Goal: Use online tool/utility: Utilize a website feature to perform a specific function

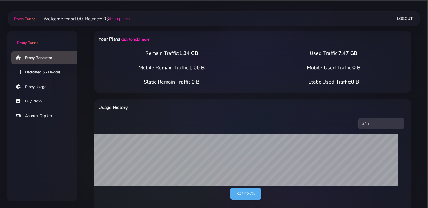
select select "static"
select select "IT"
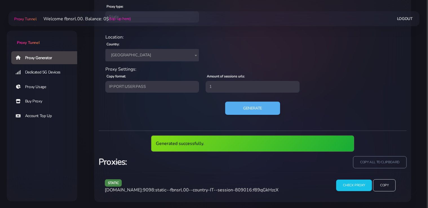
scroll to position [227, 0]
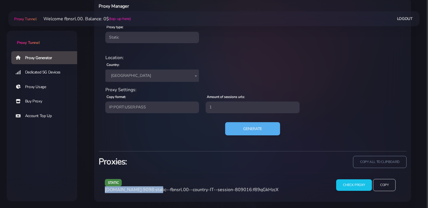
drag, startPoint x: 154, startPoint y: 190, endPoint x: 103, endPoint y: 192, distance: 51.1
click at [103, 192] on div "static [DOMAIN_NAME]:9098:static--fbnsrl.00--country-IT--session-809016:f89qGkH…" at bounding box center [215, 187] width 227 height 17
copy span "[DOMAIN_NAME]:9098"
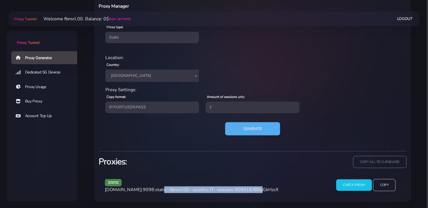
drag, startPoint x: 250, startPoint y: 190, endPoint x: 155, endPoint y: 192, distance: 94.2
click at [155, 192] on span "[DOMAIN_NAME]:9098:static--fbnsrl.00--country-IT--session-809016:f89qGkHzcX" at bounding box center [192, 190] width 174 height 6
copy span "static--fbnsrl.00--country-IT--session-809016"
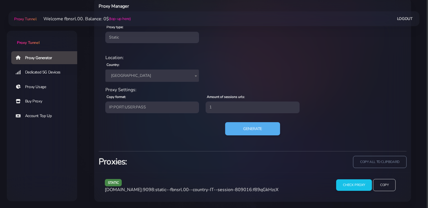
click at [268, 190] on span "[DOMAIN_NAME]:9098:static--fbnsrl.00--country-IT--session-809016:f89qGkHzcX" at bounding box center [192, 190] width 174 height 6
copy span "f89qGkHzcX"
click at [156, 190] on span "[DOMAIN_NAME]:9098:static--fbnsrl.00--country-IT--session-809016:f89qGkHzcX" at bounding box center [192, 190] width 174 height 6
drag, startPoint x: 154, startPoint y: 190, endPoint x: 144, endPoint y: 190, distance: 10.2
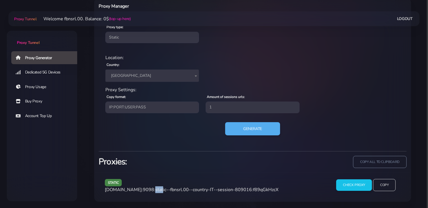
click at [144, 190] on span "[DOMAIN_NAME]:9098:static--fbnsrl.00--country-IT--session-809016:f89qGkHzcX" at bounding box center [192, 190] width 174 height 6
copy span "9098"
click at [240, 126] on button "Generate" at bounding box center [253, 129] width 56 height 14
drag, startPoint x: 154, startPoint y: 189, endPoint x: 104, endPoint y: 189, distance: 50.2
click at [99, 189] on div "static [DOMAIN_NAME]:9098:static--fbnsrl.00--country-IT--session-747492:f89qGkH…" at bounding box center [252, 187] width 315 height 29
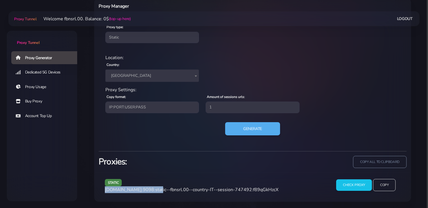
copy span "[DOMAIN_NAME]:9098"
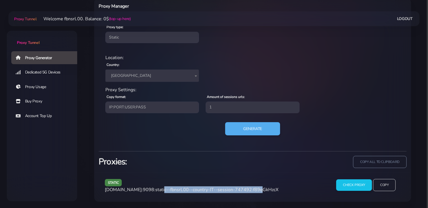
drag, startPoint x: 250, startPoint y: 190, endPoint x: 156, endPoint y: 191, distance: 94.8
click at [156, 191] on span "[DOMAIN_NAME]:9098:static--fbnsrl.00--country-IT--session-747492:f89qGkHzcX" at bounding box center [192, 190] width 174 height 6
copy span "static--fbnsrl.00--country-IT--session-747492"
drag, startPoint x: 276, startPoint y: 190, endPoint x: 252, endPoint y: 190, distance: 24.8
click at [251, 190] on span "[DOMAIN_NAME]:9098:static--fbnsrl.00--country-IT--session-747492:f89qGkHzcX" at bounding box center [192, 190] width 174 height 6
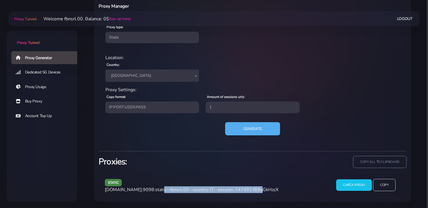
copy span "f89qGkHzcX"
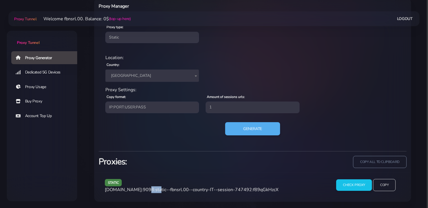
click at [142, 190] on span "[DOMAIN_NAME]:9098:static--fbnsrl.00--country-IT--session-747492:f89qGkHzcX" at bounding box center [192, 190] width 174 height 6
drag, startPoint x: 154, startPoint y: 190, endPoint x: 115, endPoint y: 191, distance: 39.2
click at [104, 191] on div "static [DOMAIN_NAME]:9098:static--fbnsrl.00--country-IT--session-747492:f89qGkH…" at bounding box center [215, 187] width 227 height 17
copy span "[DOMAIN_NAME]:9098"
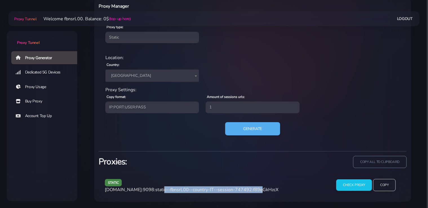
drag, startPoint x: 250, startPoint y: 190, endPoint x: 156, endPoint y: 191, distance: 93.9
click at [156, 191] on span "[DOMAIN_NAME]:9098:static--fbnsrl.00--country-IT--session-747492:f89qGkHzcX" at bounding box center [192, 190] width 174 height 6
copy span "static--fbnsrl.00--country-IT--session-747492"
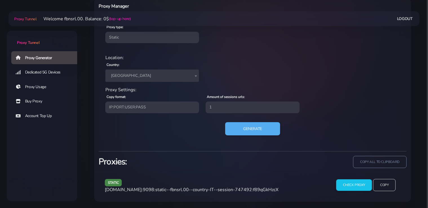
click at [266, 188] on span "[DOMAIN_NAME]:9098:static--fbnsrl.00--country-IT--session-747492:f89qGkHzcX" at bounding box center [192, 190] width 174 height 6
copy span "f89qGkHzcX"
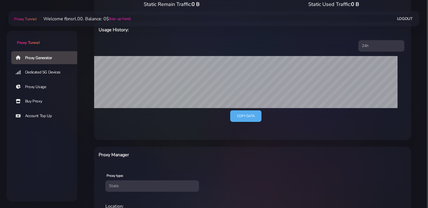
scroll to position [0, 0]
